Goal: Transaction & Acquisition: Purchase product/service

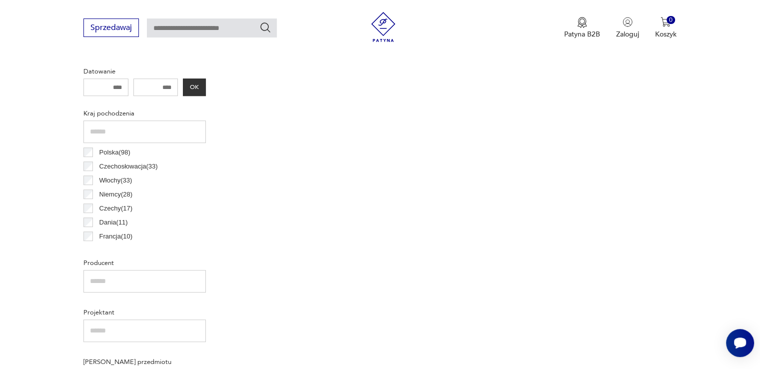
scroll to position [524, 0]
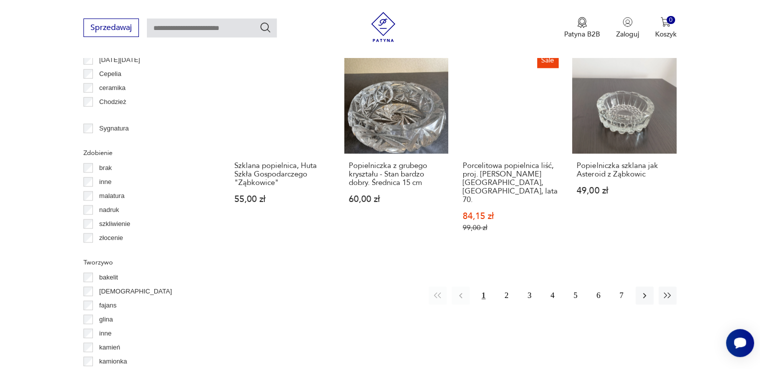
scroll to position [1002, 0]
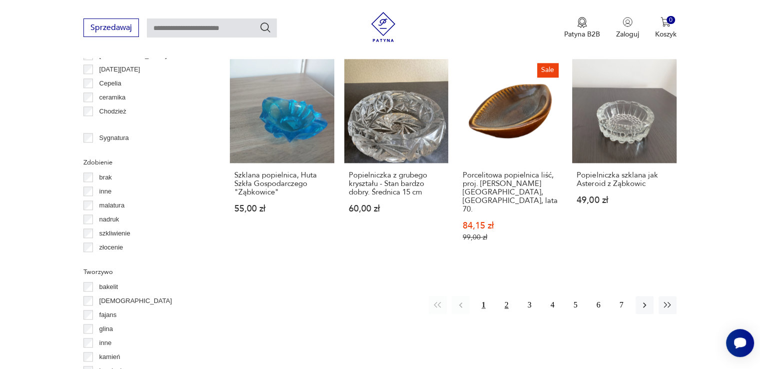
click at [498, 296] on button "2" at bounding box center [507, 305] width 18 height 18
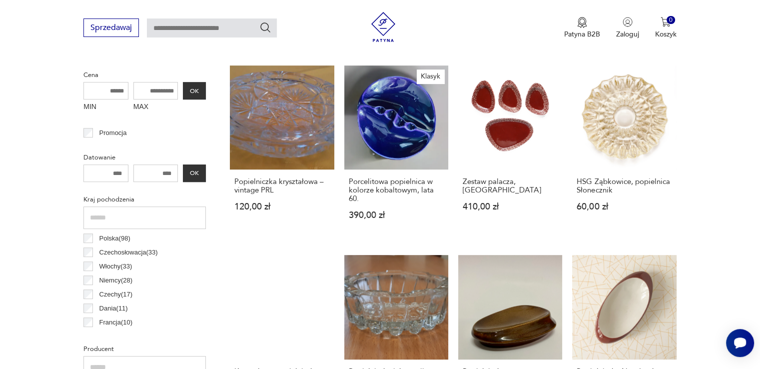
scroll to position [386, 0]
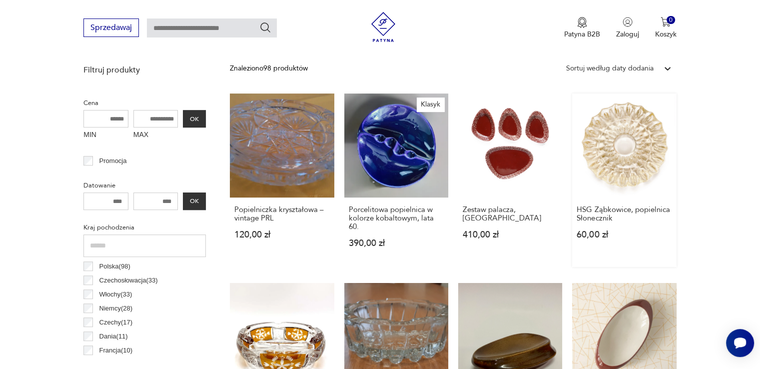
click at [619, 134] on link "HSG Ząbkowice, popielnica Słonecznik 60,00 zł" at bounding box center [624, 179] width 104 height 173
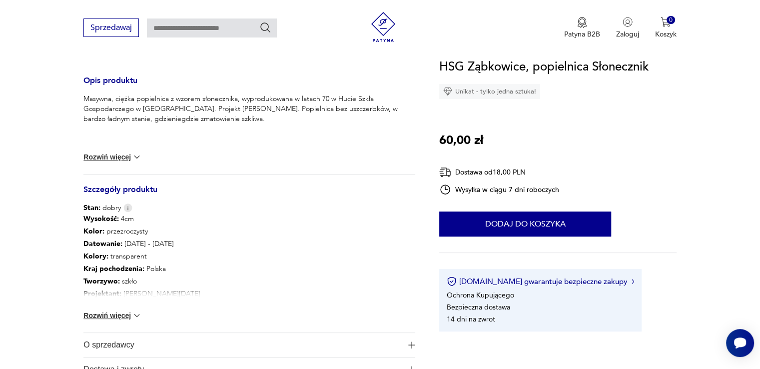
scroll to position [360, 0]
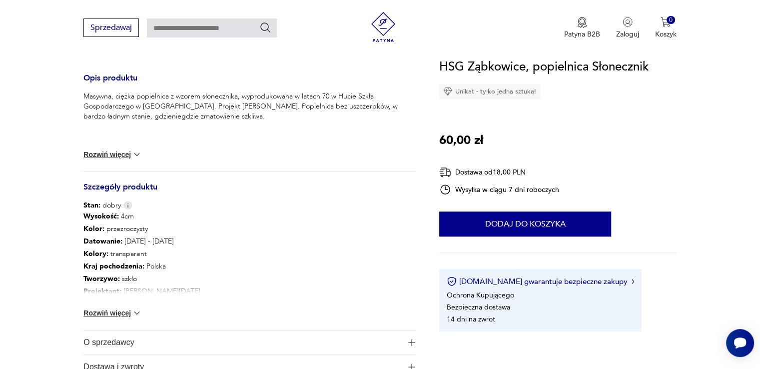
click at [140, 310] on img at bounding box center [137, 313] width 10 height 10
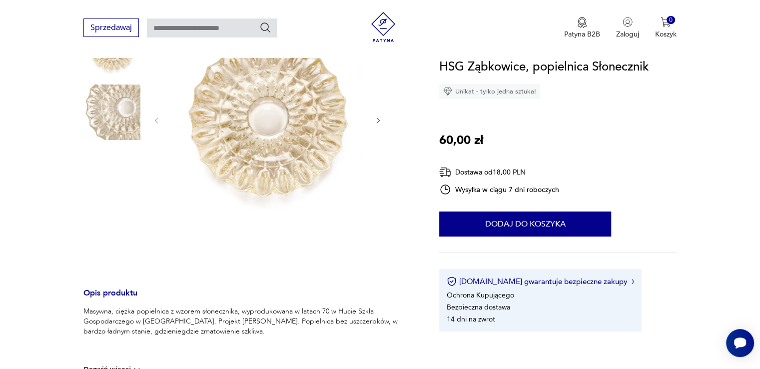
scroll to position [150, 0]
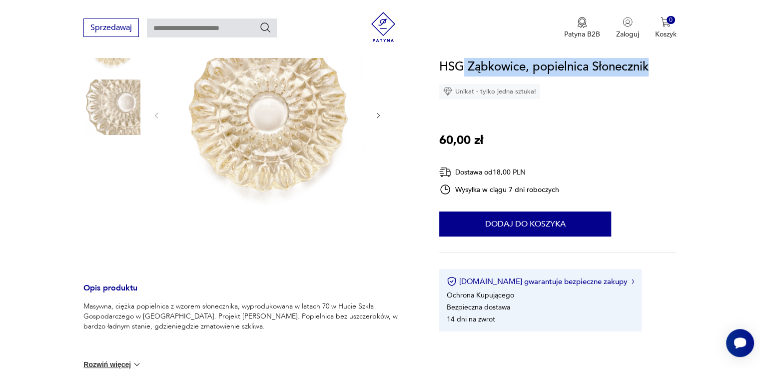
drag, startPoint x: 473, startPoint y: 69, endPoint x: 664, endPoint y: 70, distance: 190.9
click at [664, 70] on div "HSG Ząbkowice, popielnica Słonecznik Unikat - tylko jedna sztuka! 60,00 zł Dost…" at bounding box center [557, 194] width 237 height 274
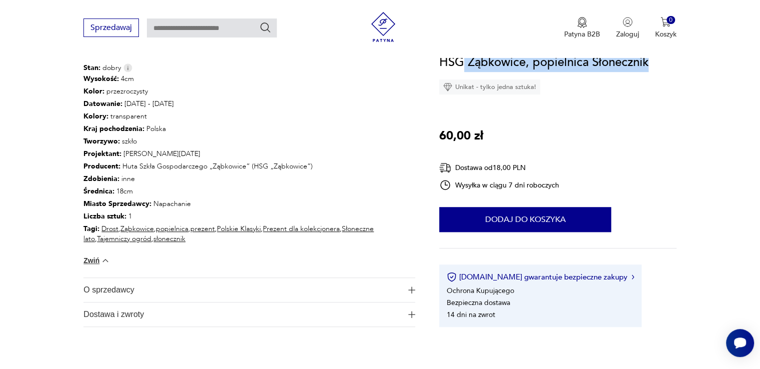
scroll to position [495, 0]
